Goal: Check status: Check status

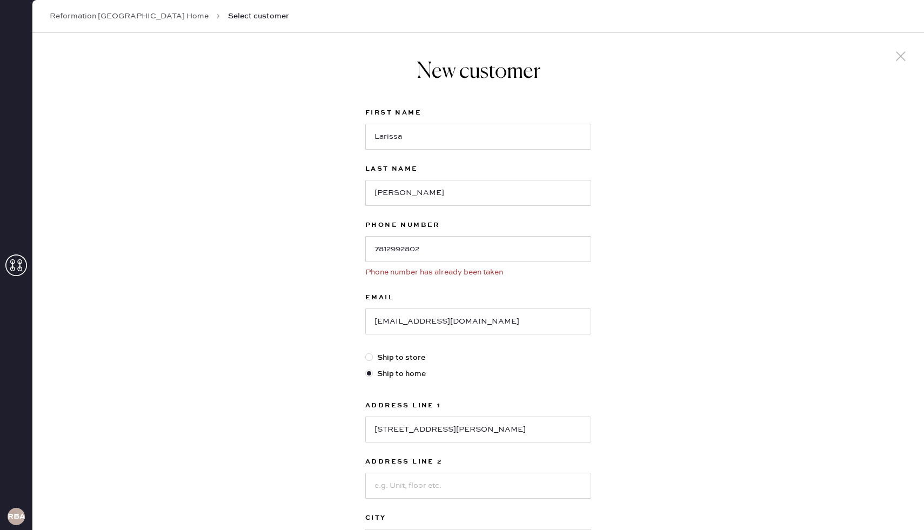
select select "RI"
click at [751, 130] on div "New customer First Name Larissa Last Name Morley Phone Number 7812992802 Phone …" at bounding box center [478, 376] width 892 height 687
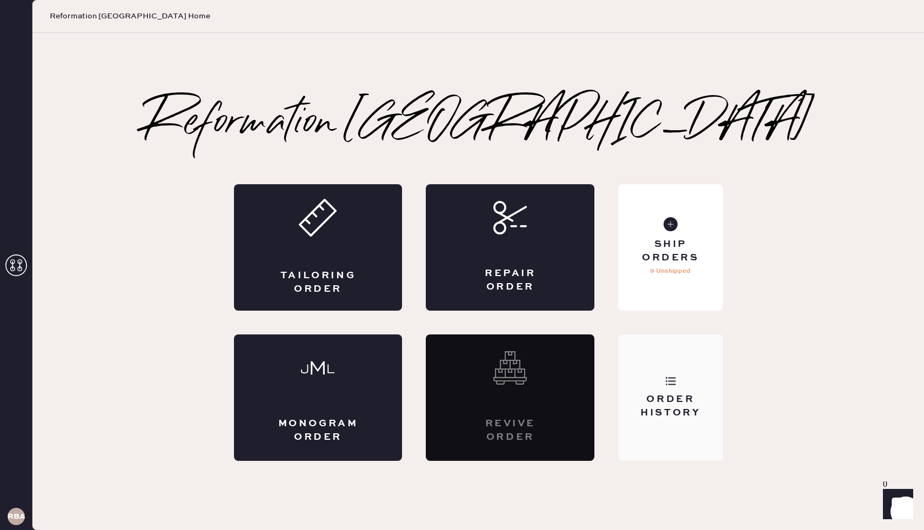
click at [654, 389] on div "Order History" at bounding box center [670, 398] width 104 height 127
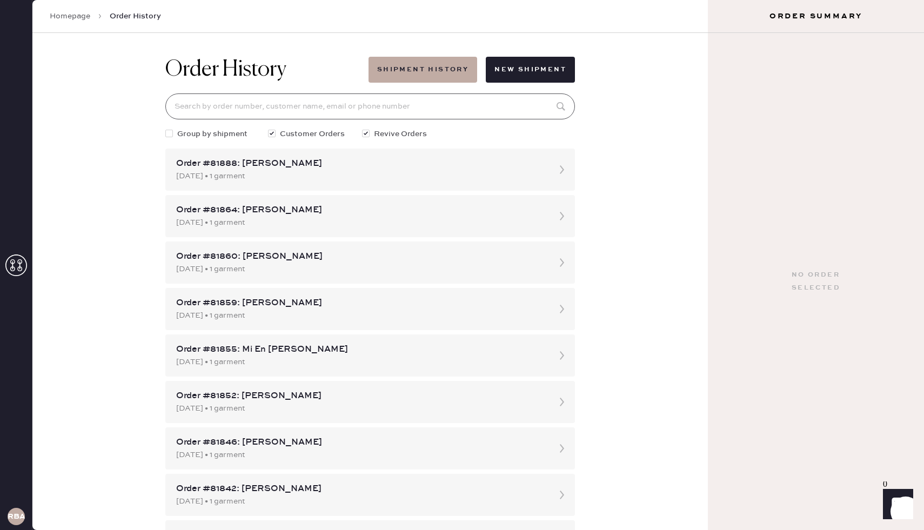
click at [410, 112] on input at bounding box center [370, 107] width 410 height 26
paste input "[EMAIL_ADDRESS][DOMAIN_NAME]"
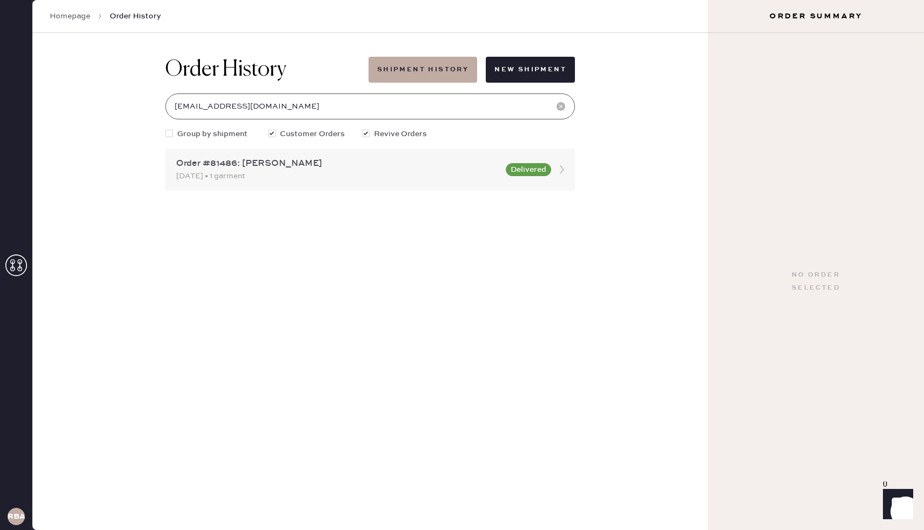
type input "[EMAIL_ADDRESS][DOMAIN_NAME]"
click at [388, 161] on div "Order #81486: [PERSON_NAME]" at bounding box center [337, 163] width 323 height 13
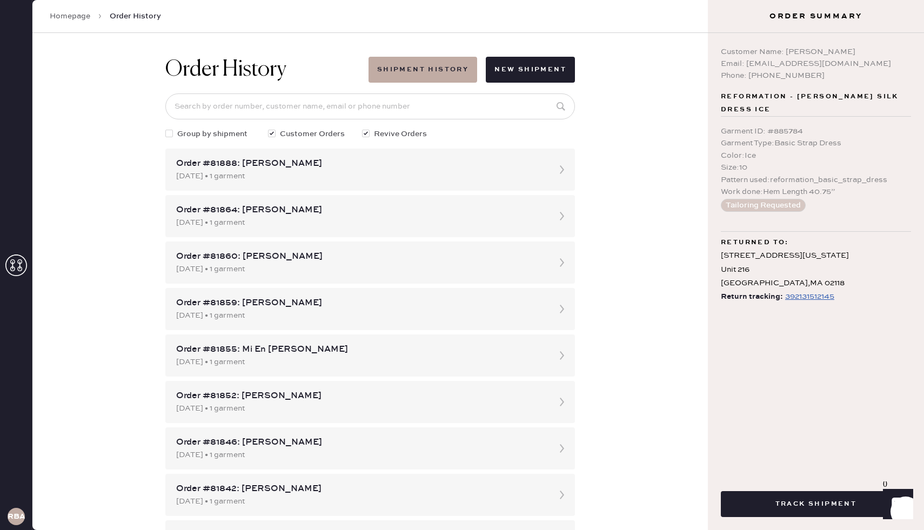
click at [819, 297] on div "392131512145" at bounding box center [810, 296] width 49 height 13
